Goal: Task Accomplishment & Management: Use online tool/utility

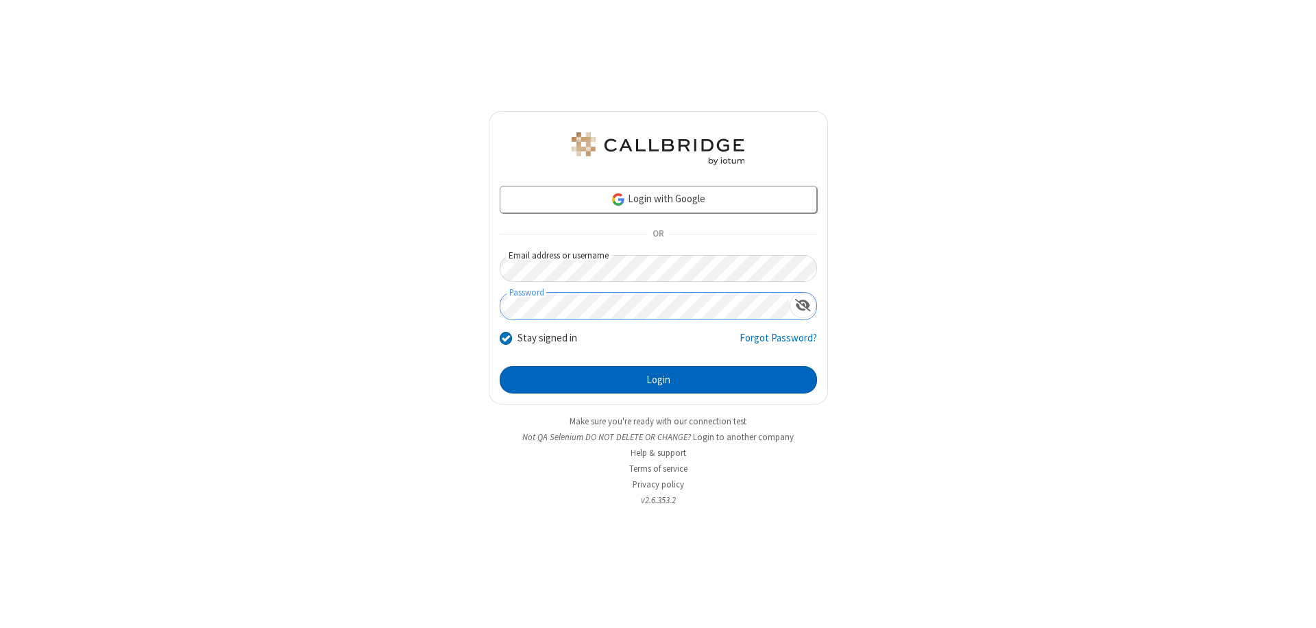
click at [658, 380] on button "Login" at bounding box center [658, 379] width 317 height 27
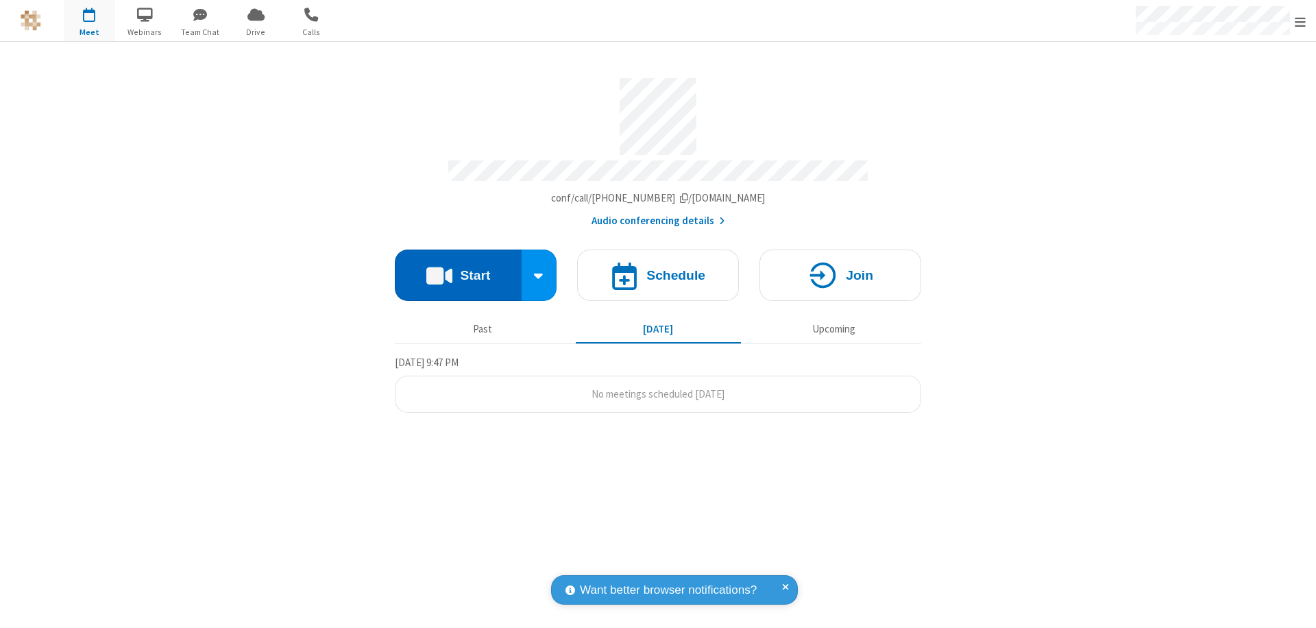
click at [458, 269] on button "Start" at bounding box center [458, 275] width 127 height 51
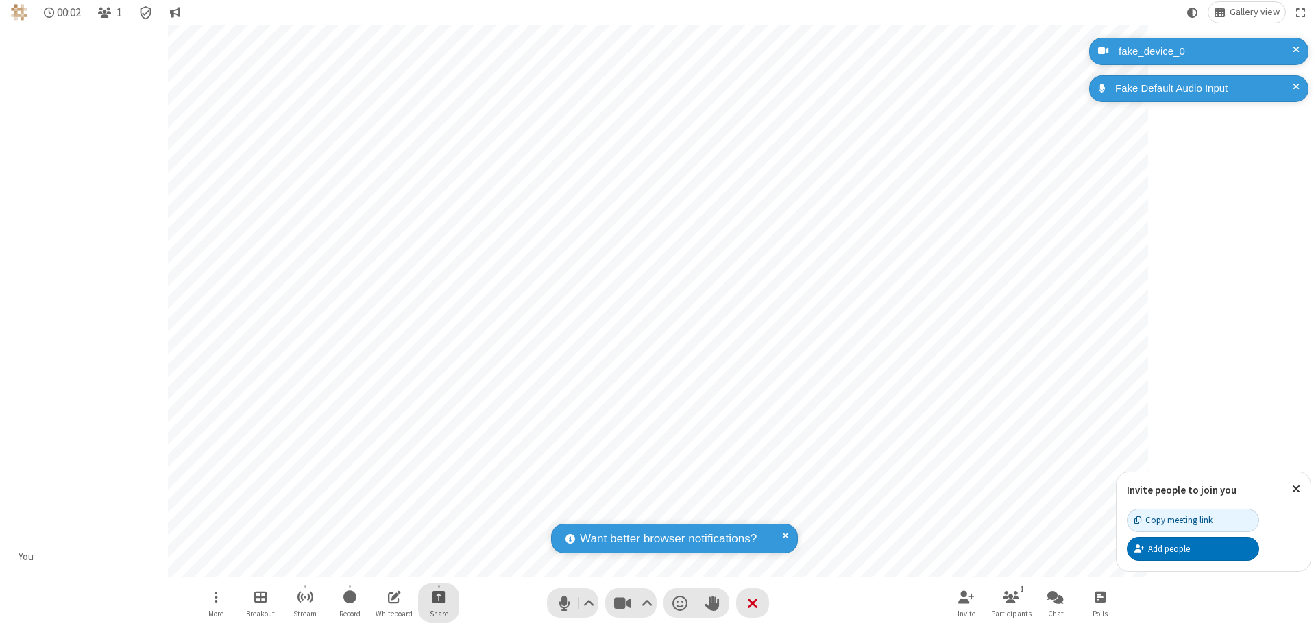
click at [439, 596] on span "Start sharing" at bounding box center [439, 596] width 13 height 17
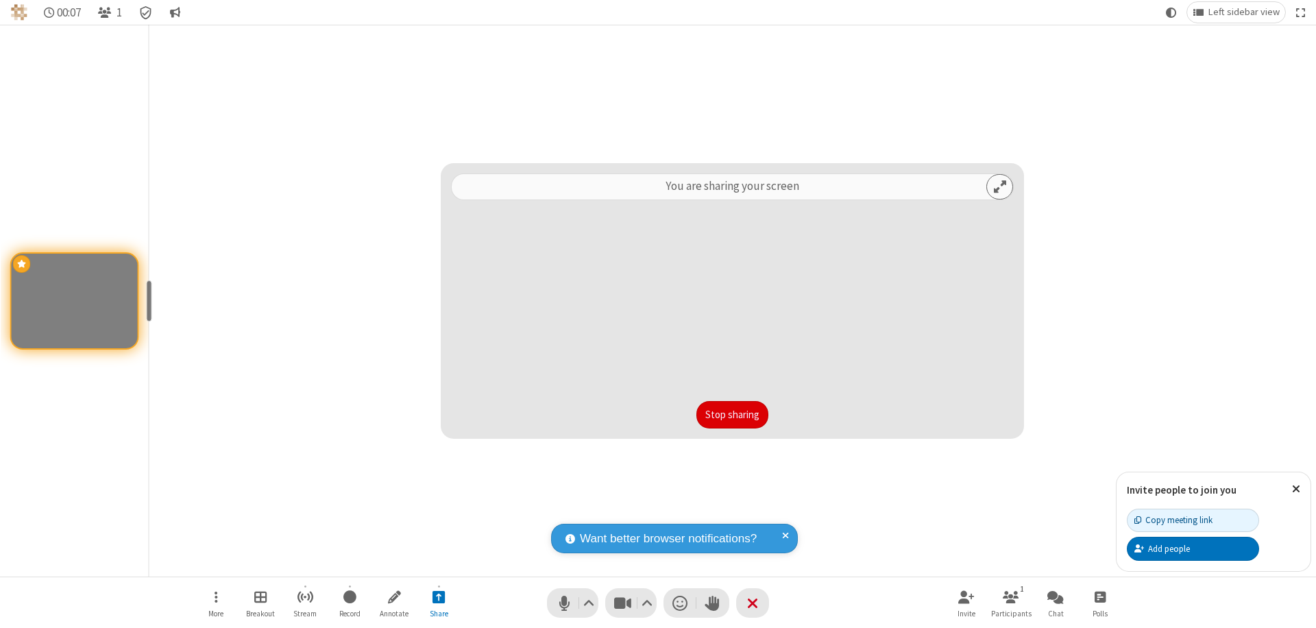
click at [732, 415] on button "Stop sharing" at bounding box center [732, 414] width 72 height 27
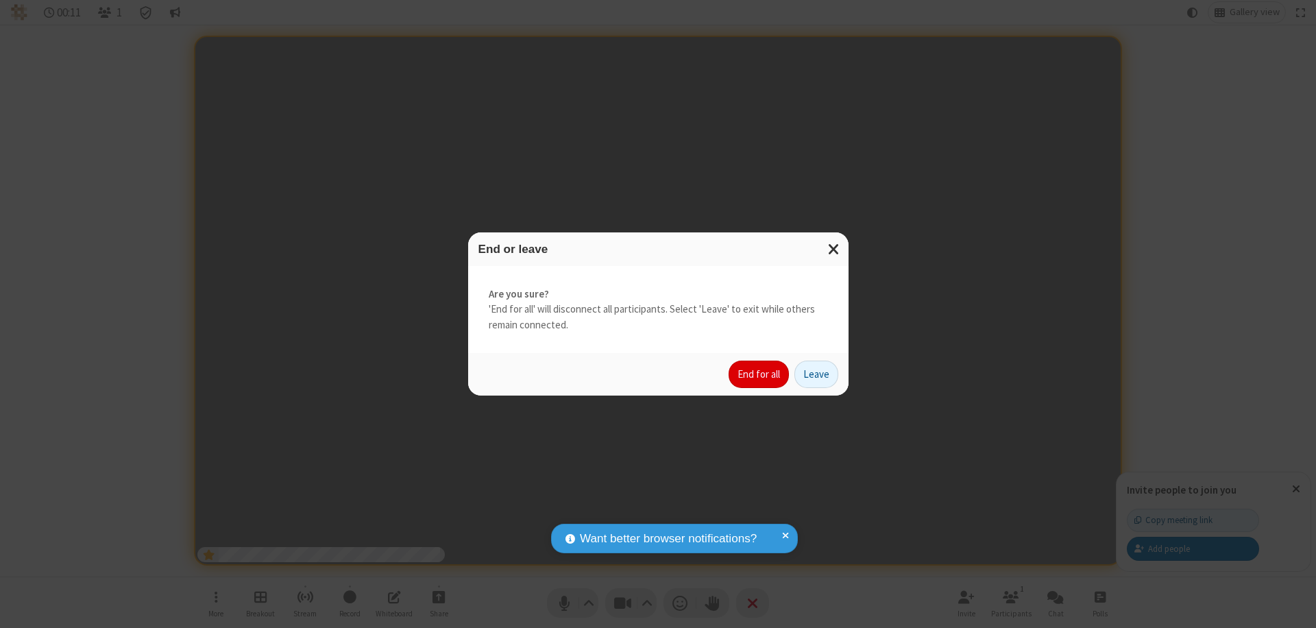
click at [759, 374] on button "End for all" at bounding box center [759, 374] width 60 height 27
